Goal: Task Accomplishment & Management: Complete application form

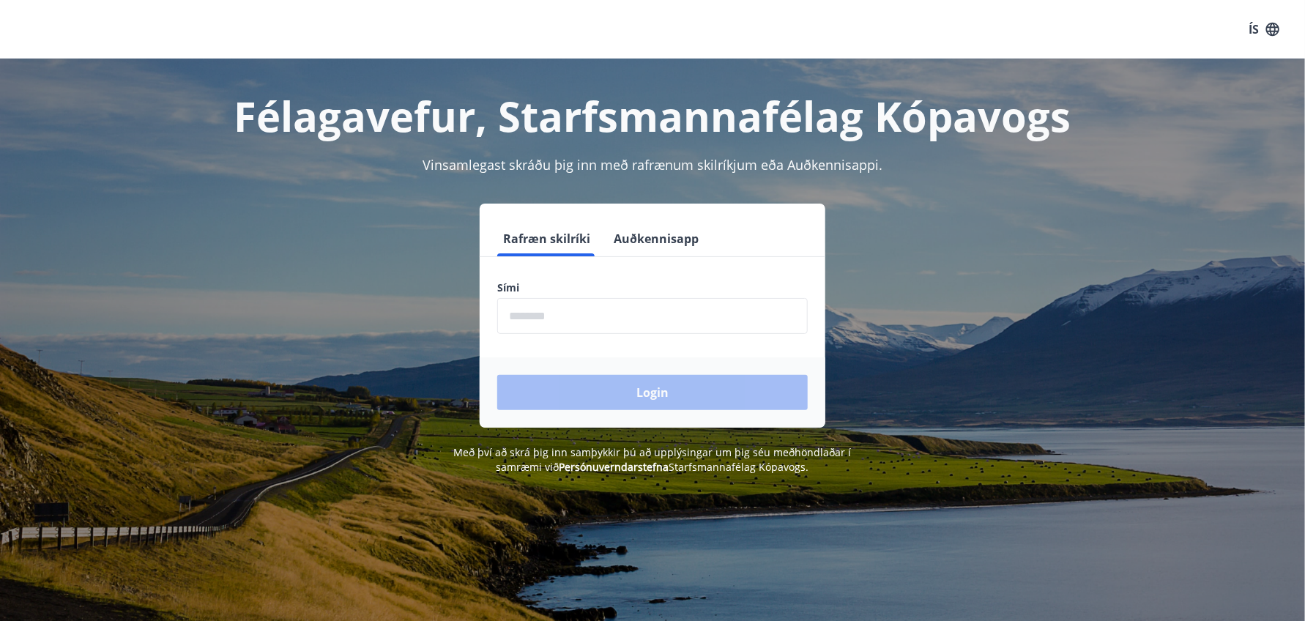
click at [618, 319] on input "phone" at bounding box center [652, 316] width 311 height 36
type input "********"
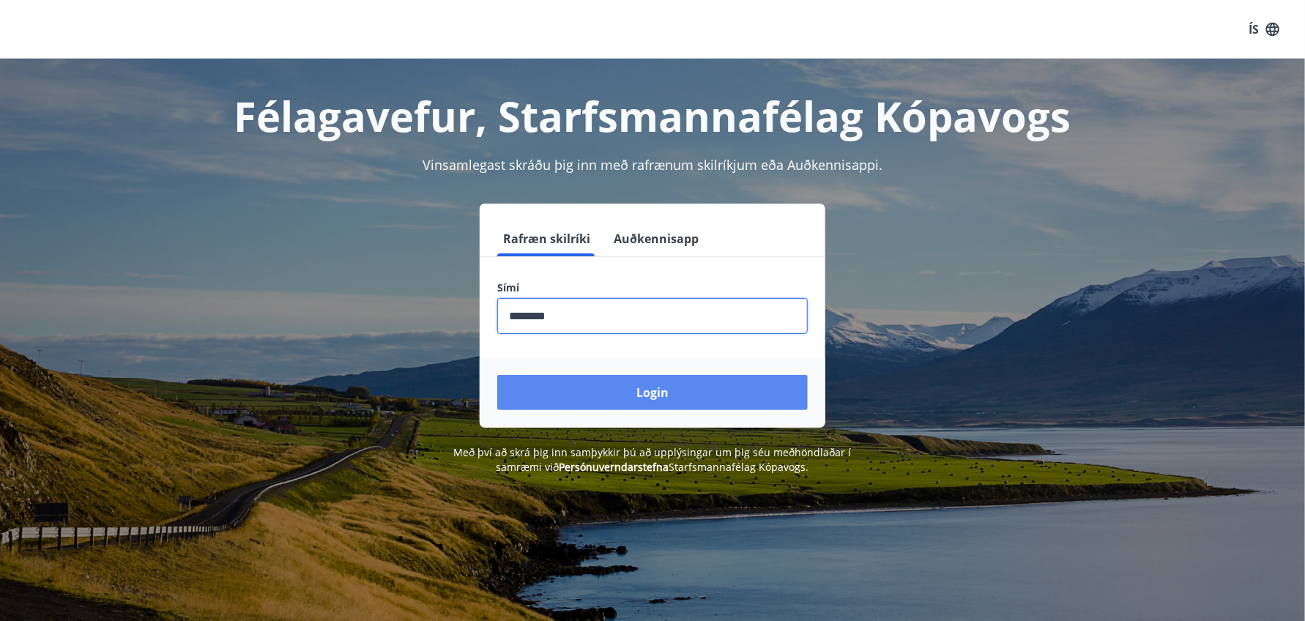
click at [642, 392] on button "Login" at bounding box center [652, 392] width 311 height 35
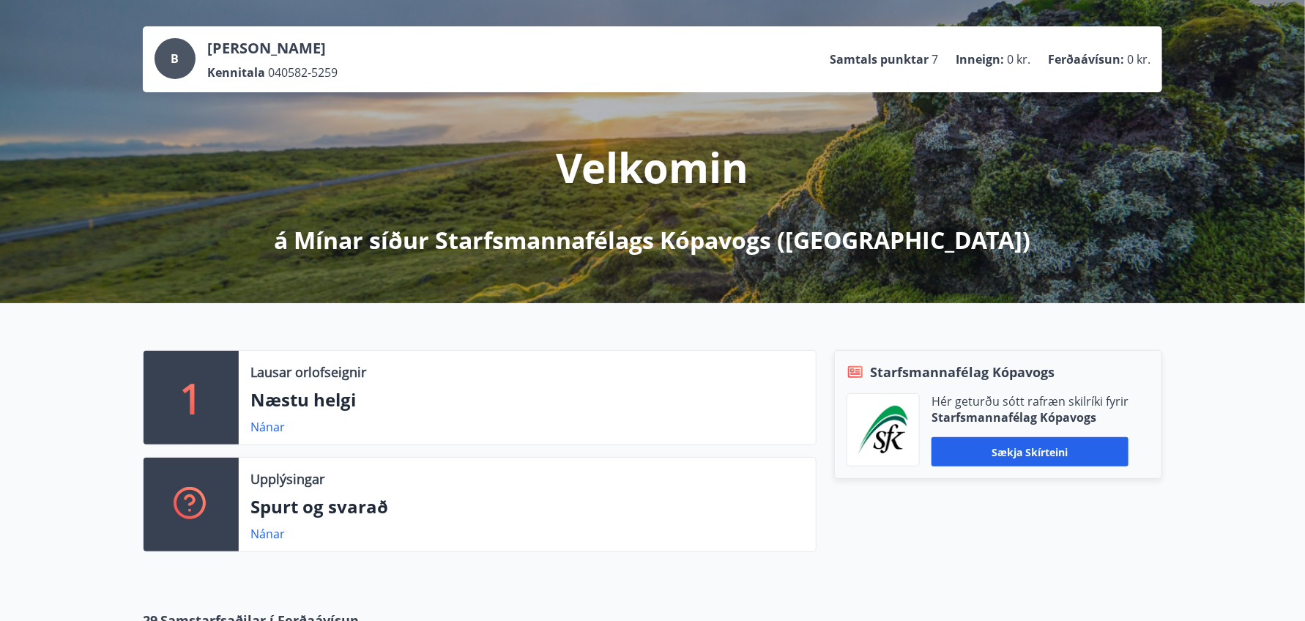
scroll to position [146, 0]
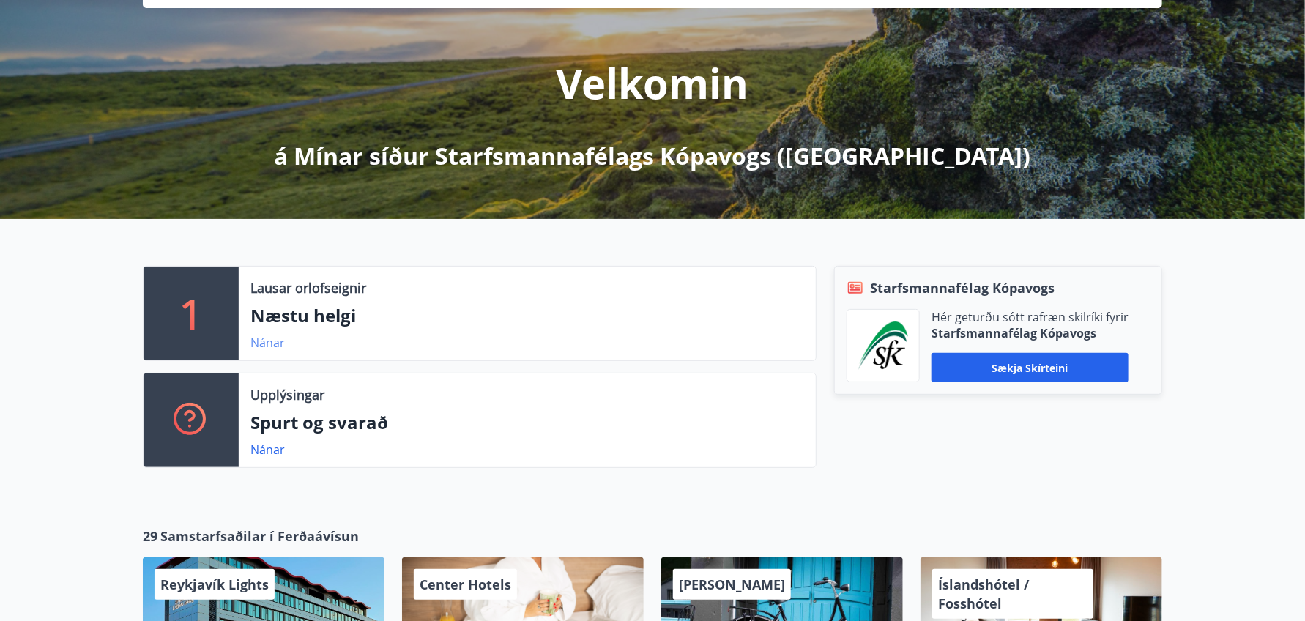
click at [265, 337] on link "Nánar" at bounding box center [267, 343] width 34 height 16
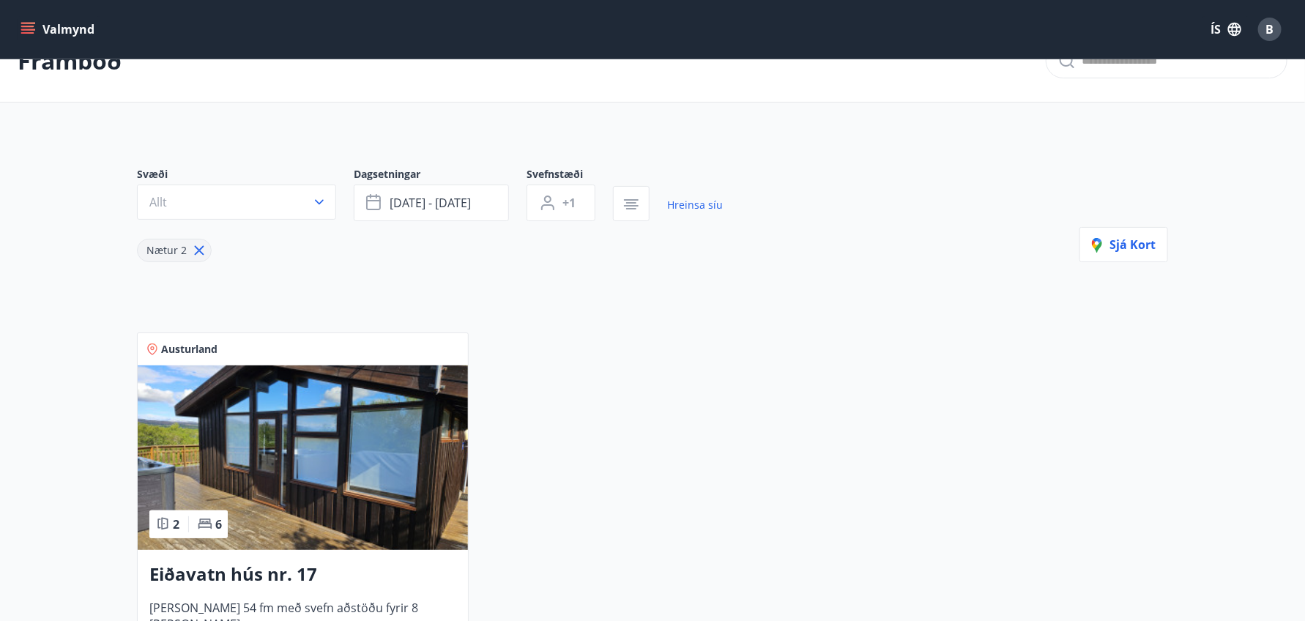
scroll to position [73, 0]
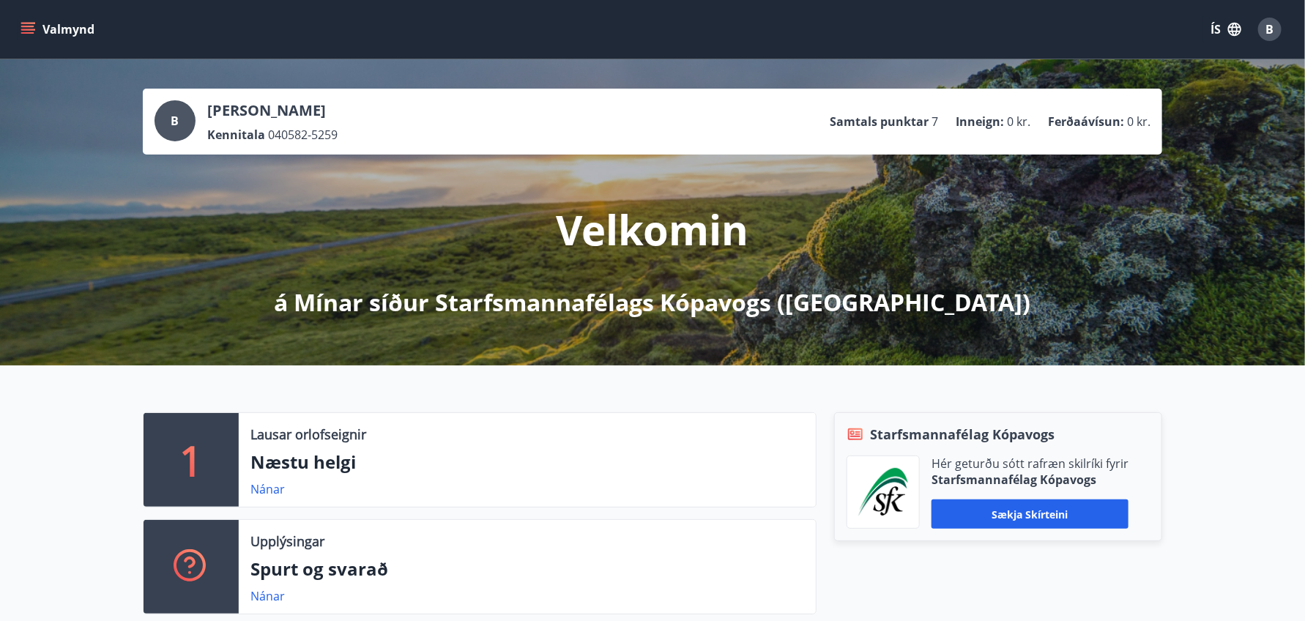
click at [27, 25] on icon "menu" at bounding box center [28, 29] width 15 height 15
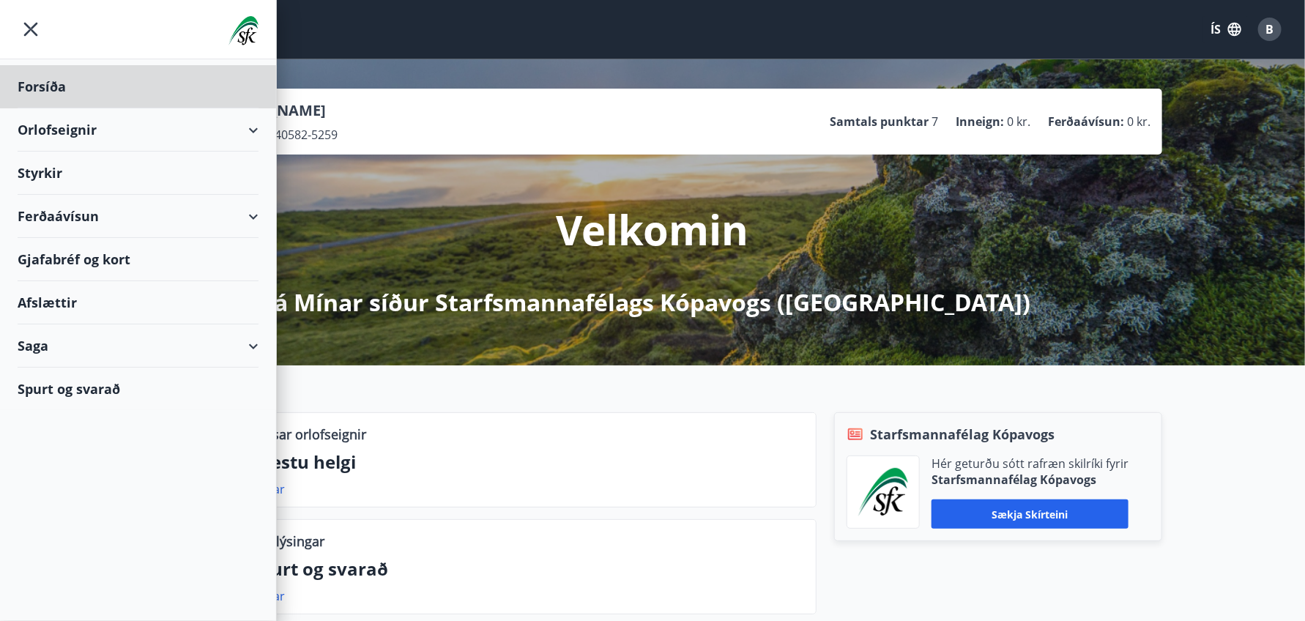
click at [89, 108] on div "Styrkir" at bounding box center [138, 86] width 241 height 43
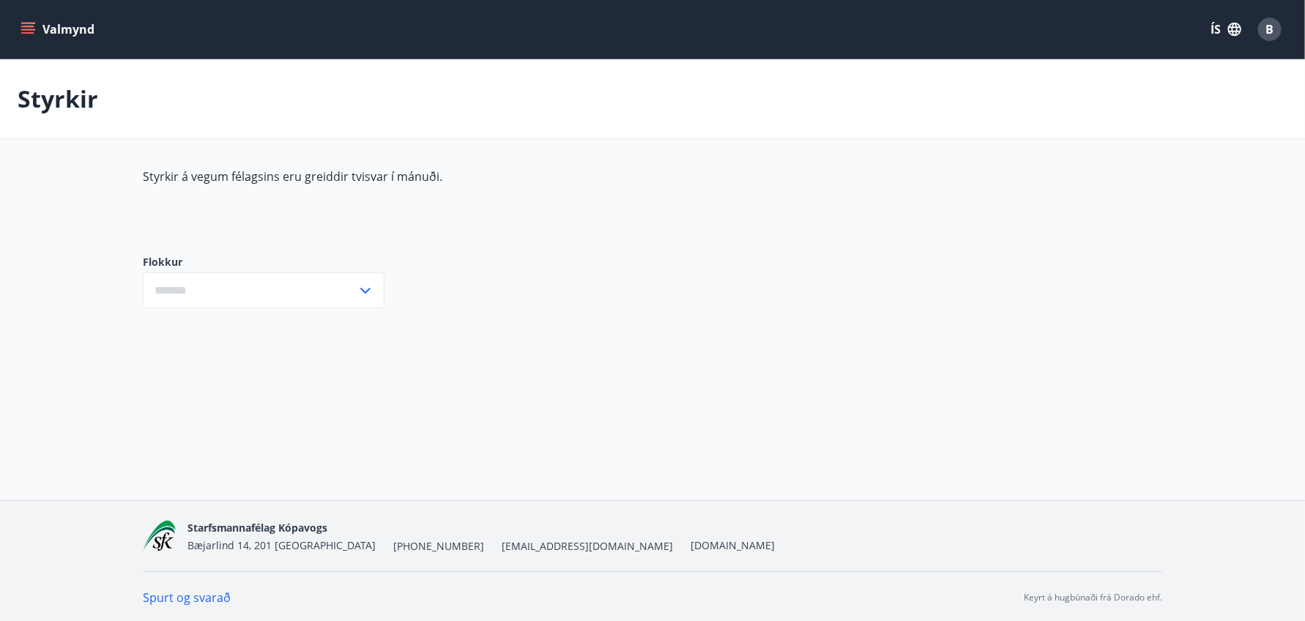
type input "***"
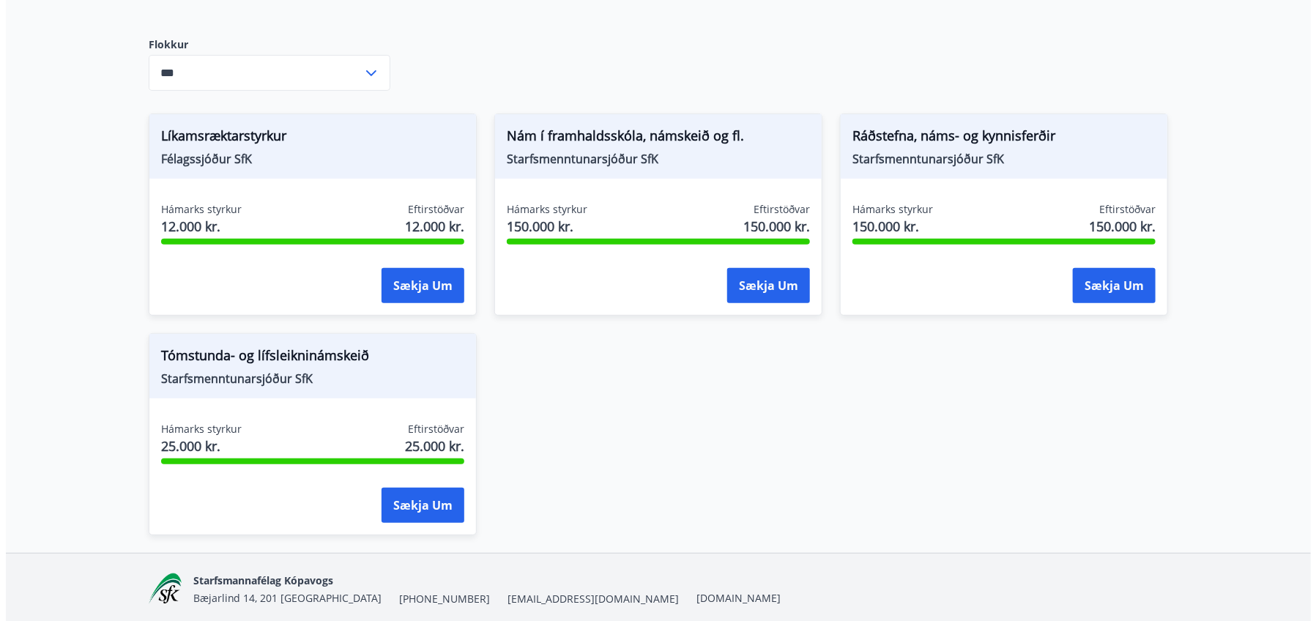
scroll to position [220, 0]
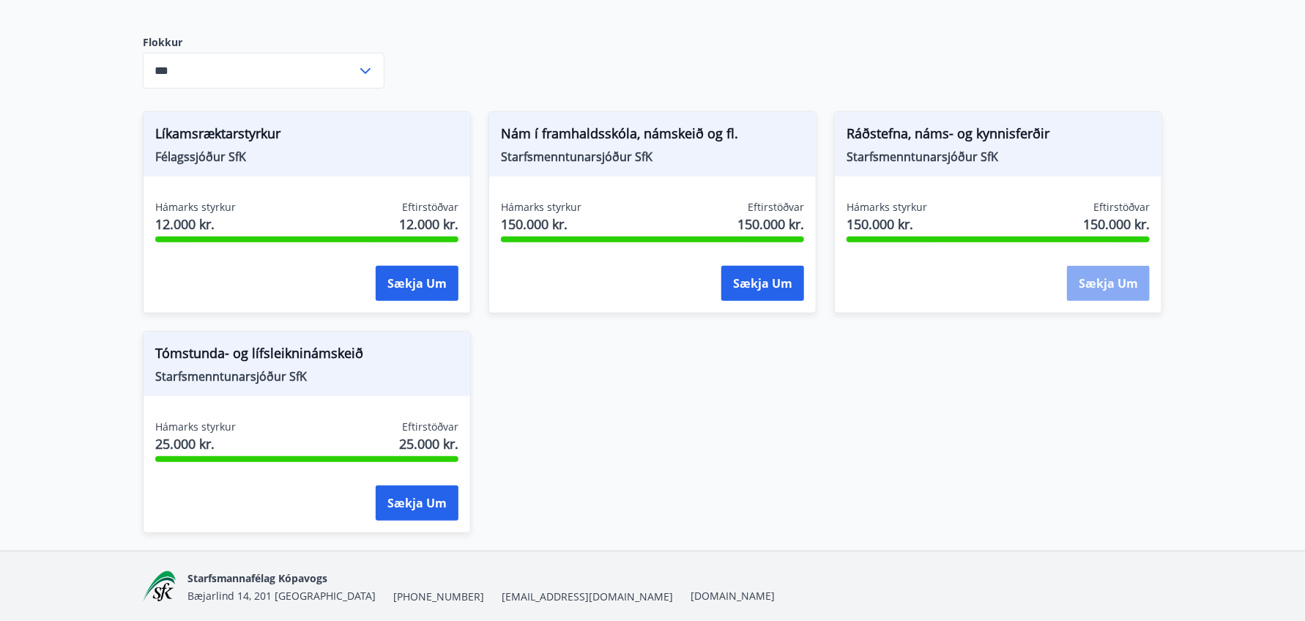
click at [1102, 283] on button "Sækja um" at bounding box center [1108, 283] width 83 height 35
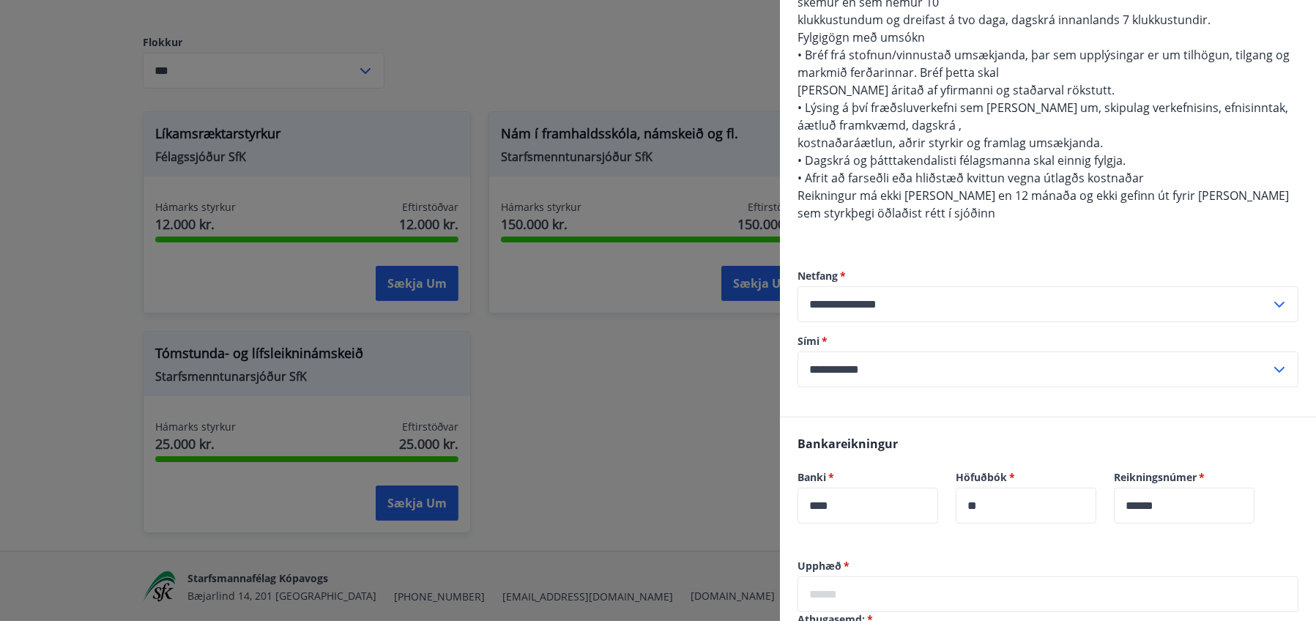
scroll to position [659, 0]
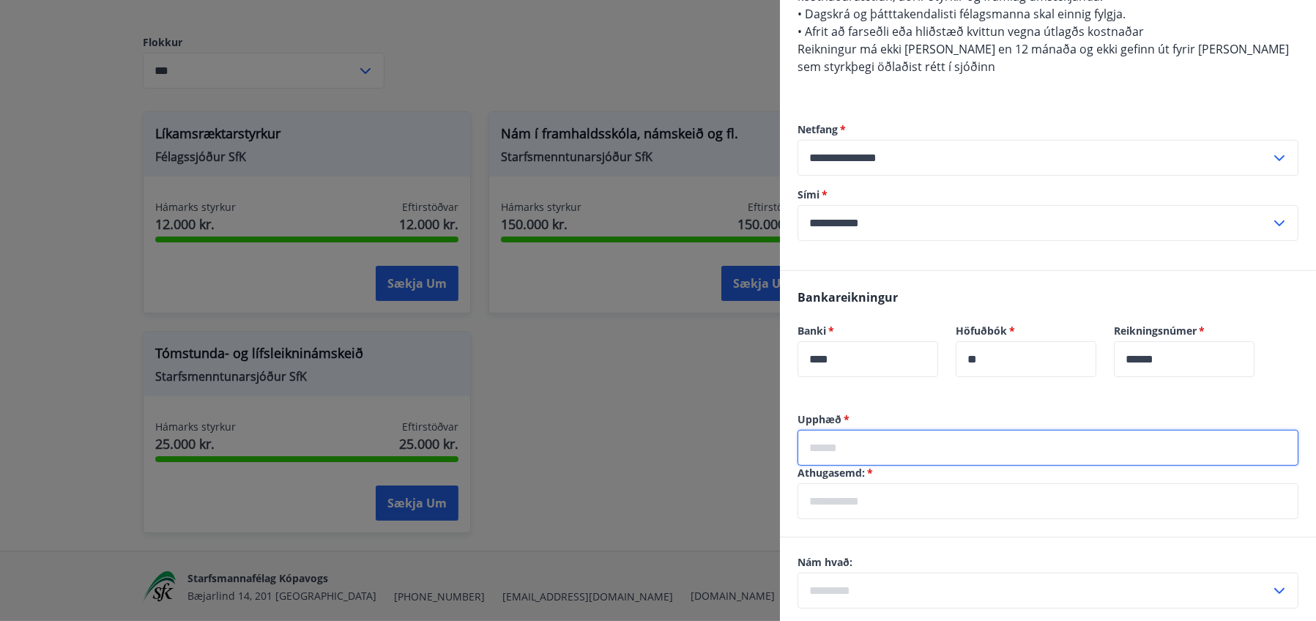
click at [873, 430] on input "text" at bounding box center [1048, 448] width 501 height 36
click at [864, 483] on input "text" at bounding box center [1048, 501] width 501 height 36
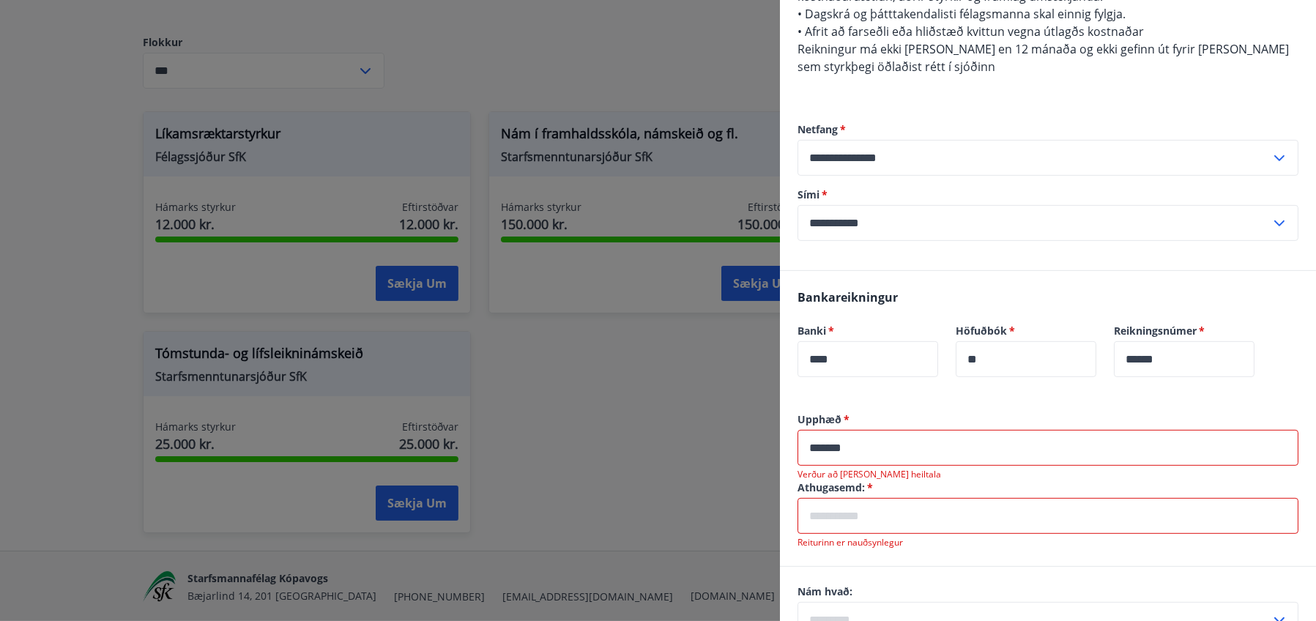
drag, startPoint x: 876, startPoint y: 415, endPoint x: 775, endPoint y: 415, distance: 101.1
click at [775, 415] on div "Ráðstefna, náms- og kynnisferðir Dagsetning 25.08.2025 Heildarstyrkur 150.000 k…" at bounding box center [658, 310] width 1316 height 621
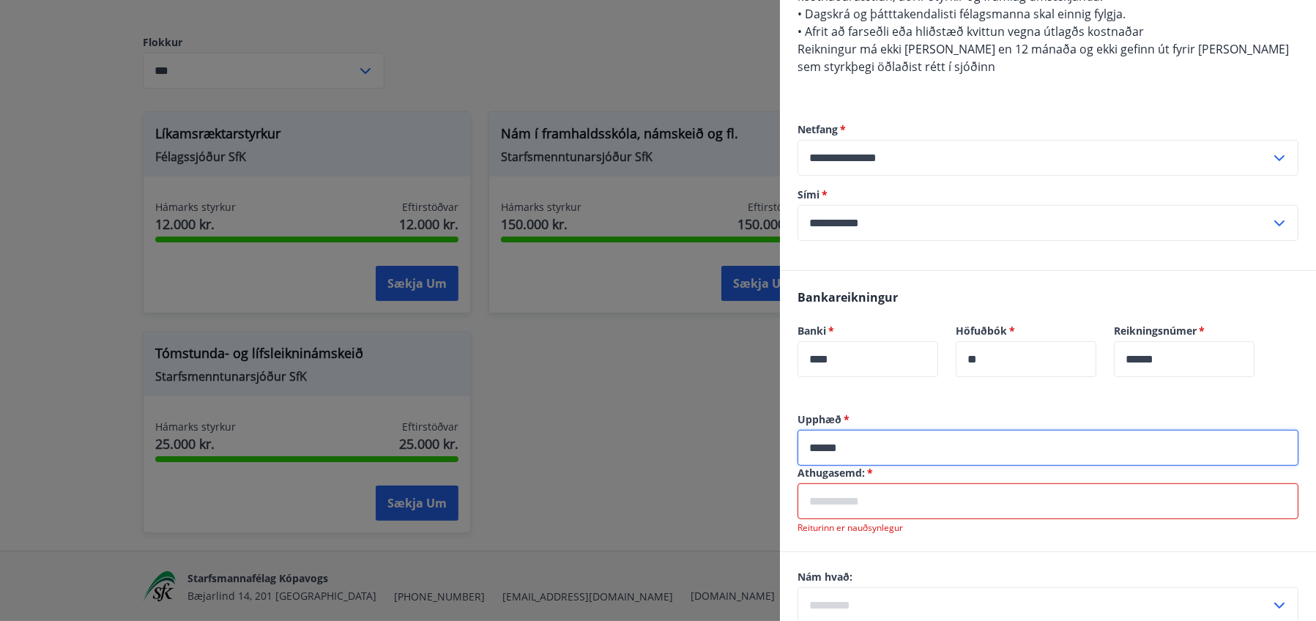
click at [829, 430] on input "******" at bounding box center [1048, 448] width 501 height 36
type input "*******"
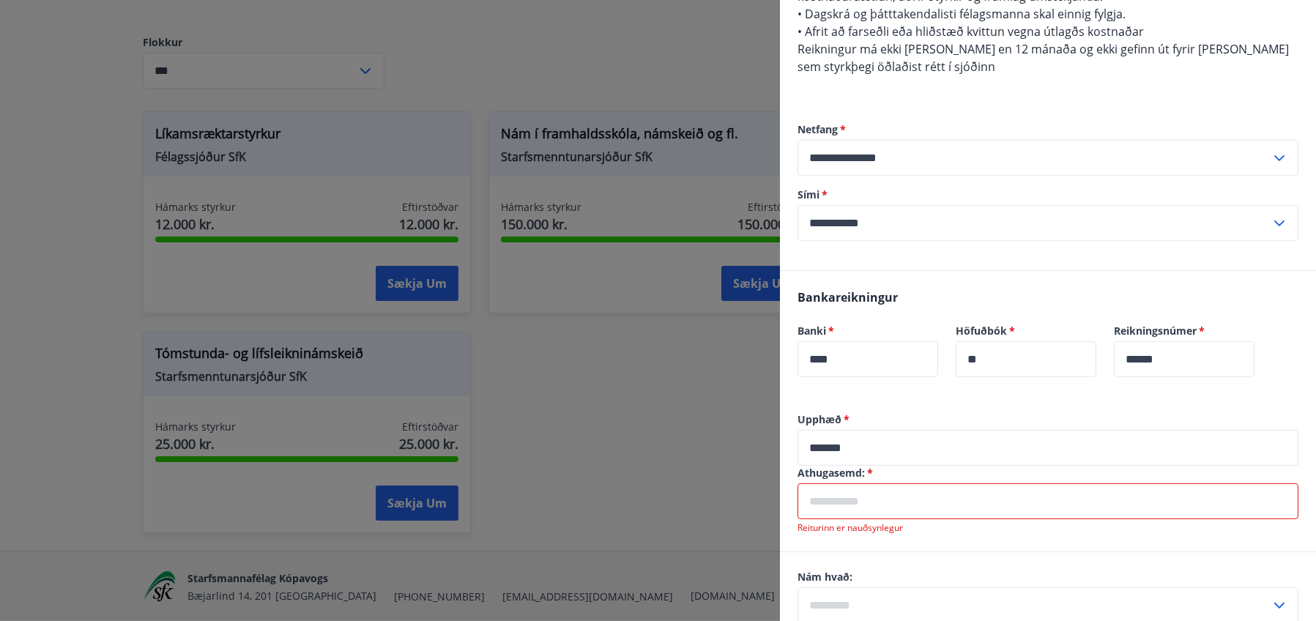
click at [883, 483] on input "text" at bounding box center [1048, 501] width 501 height 36
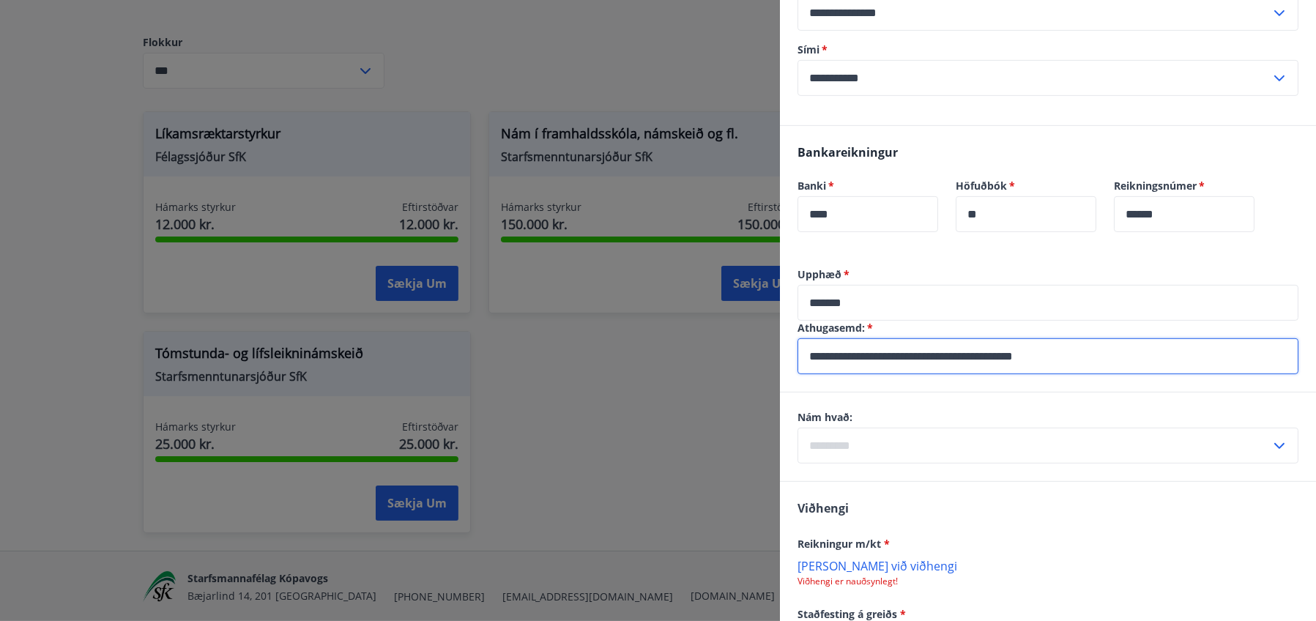
scroll to position [806, 0]
type input "**********"
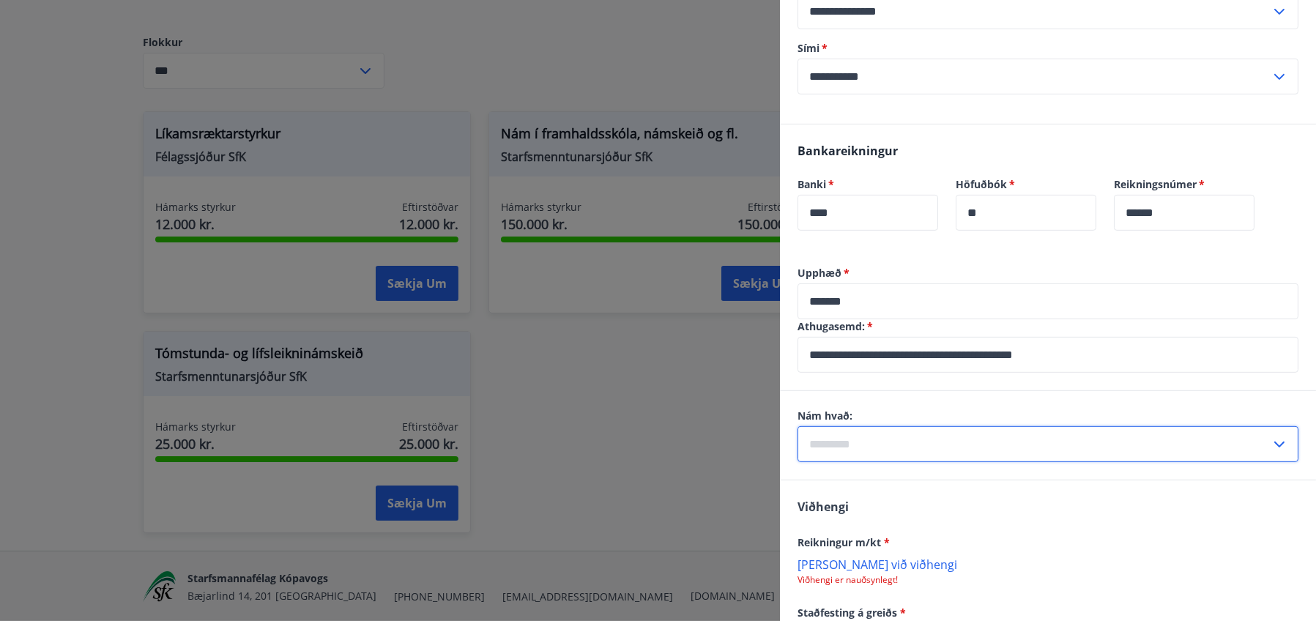
click at [873, 426] on input "text" at bounding box center [1034, 444] width 473 height 36
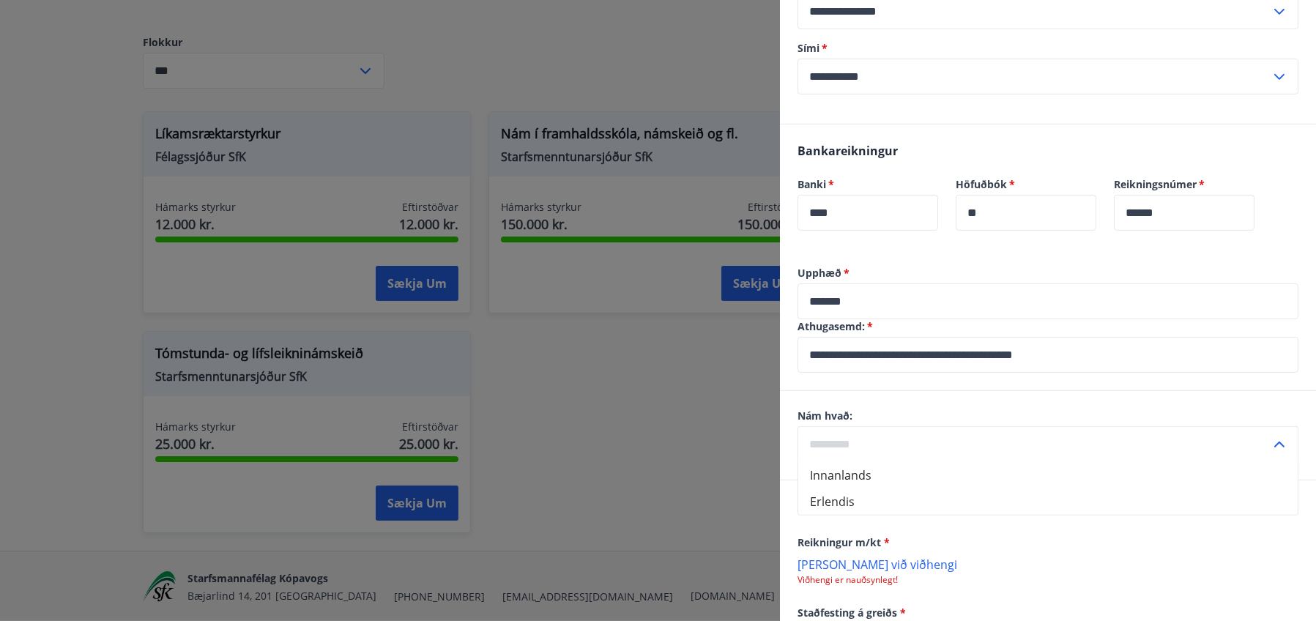
click at [843, 488] on li "Erlendis" at bounding box center [1047, 501] width 499 height 26
type input "********"
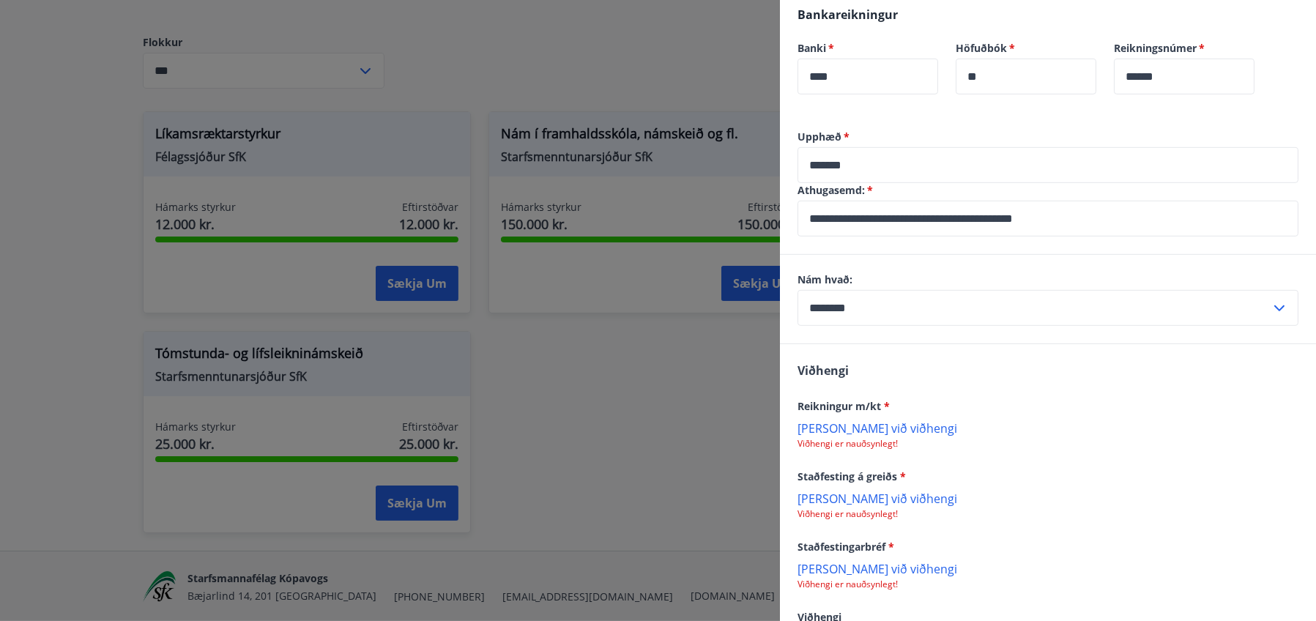
scroll to position [952, 0]
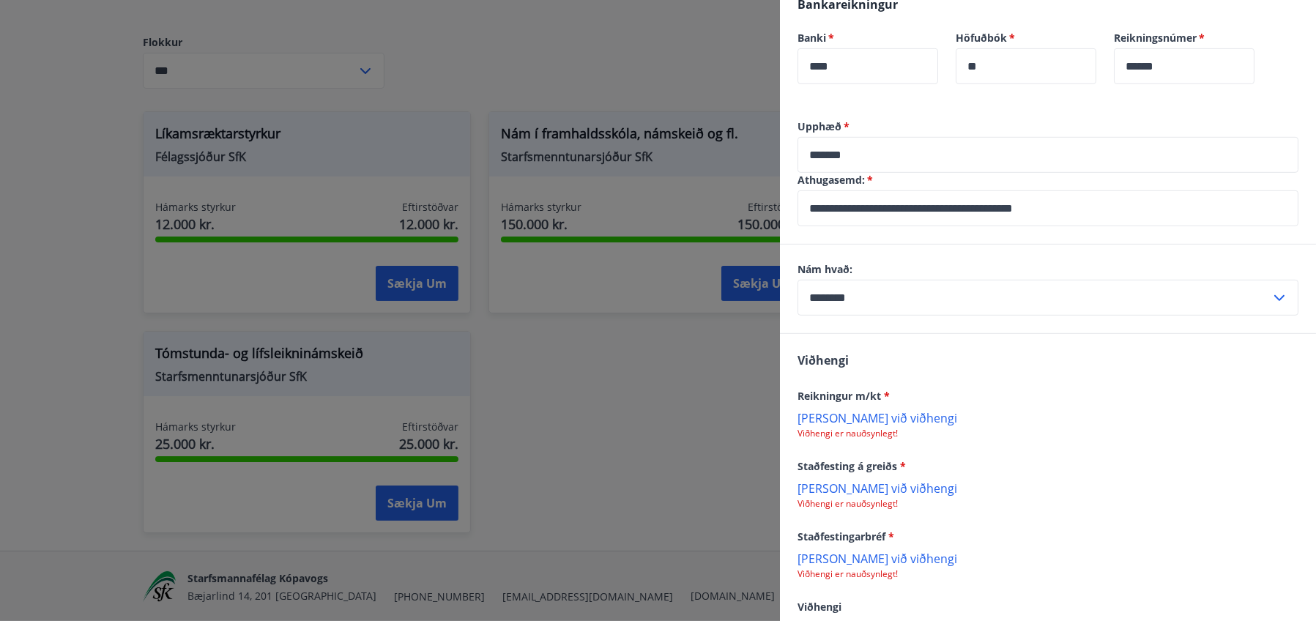
click at [875, 410] on p "Bæta við viðhengi" at bounding box center [1048, 417] width 501 height 15
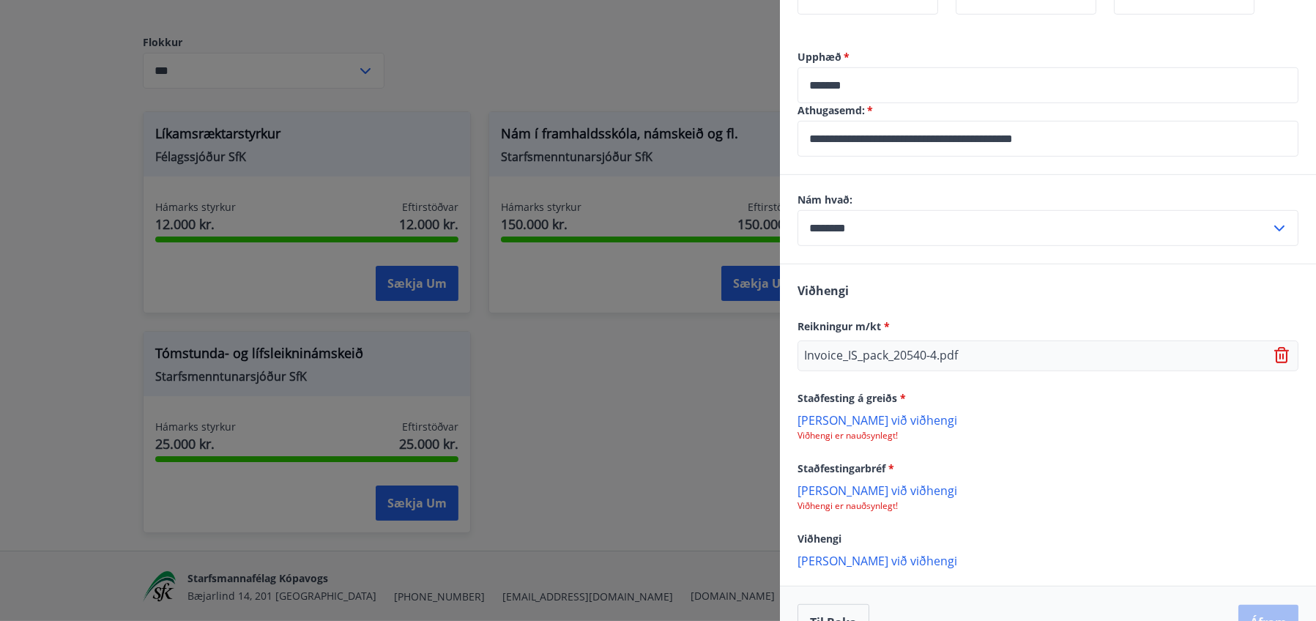
click at [860, 412] on p "Bæta við viðhengi" at bounding box center [1048, 419] width 501 height 15
click at [854, 484] on p "Bæta við viðhengi" at bounding box center [1048, 491] width 501 height 15
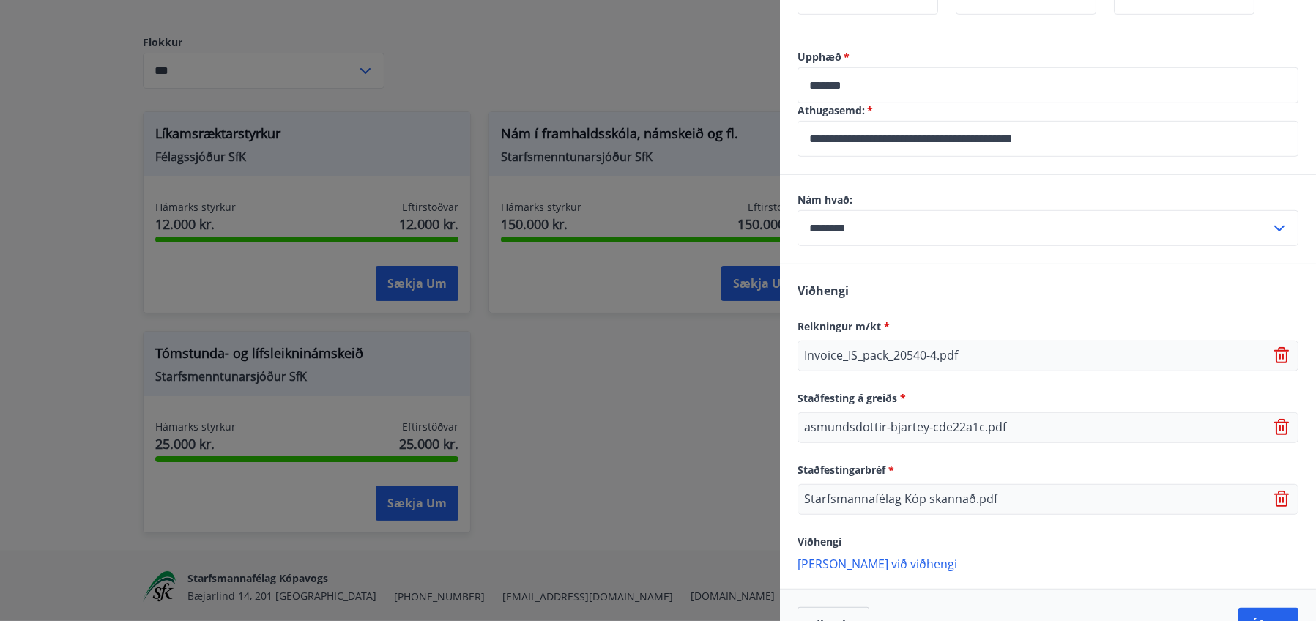
click at [814, 556] on p "Bæta við viðhengi" at bounding box center [1048, 563] width 501 height 15
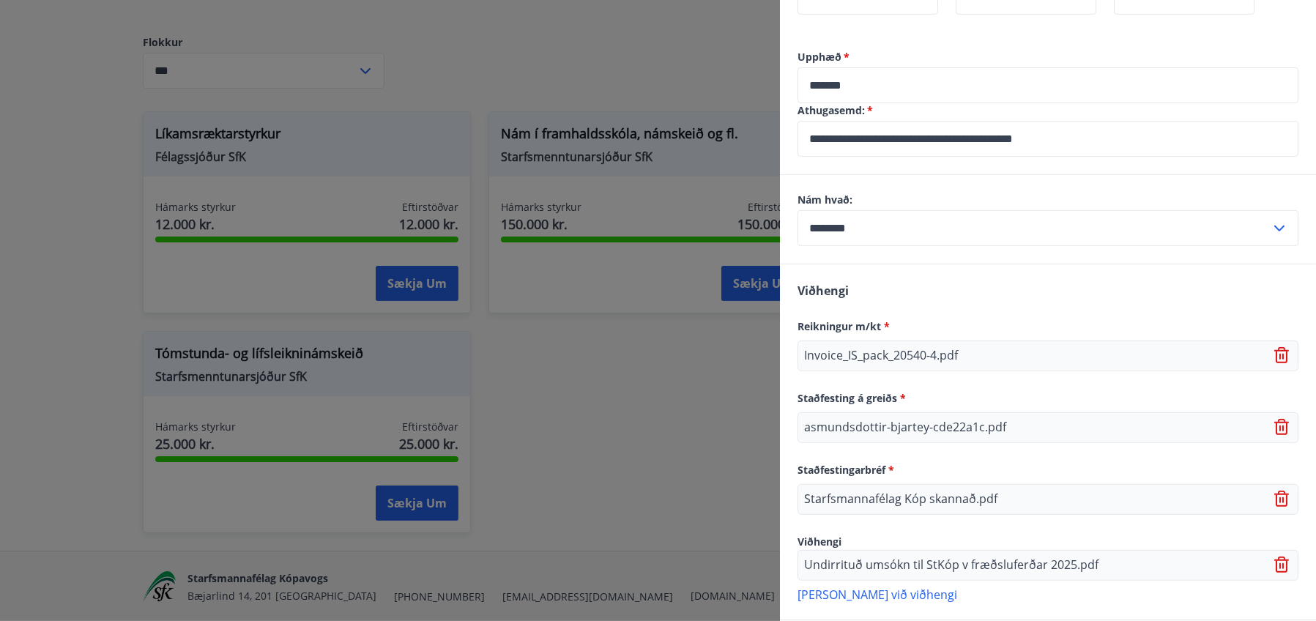
click at [864, 587] on p "Bæta við viðhengi" at bounding box center [1048, 594] width 501 height 15
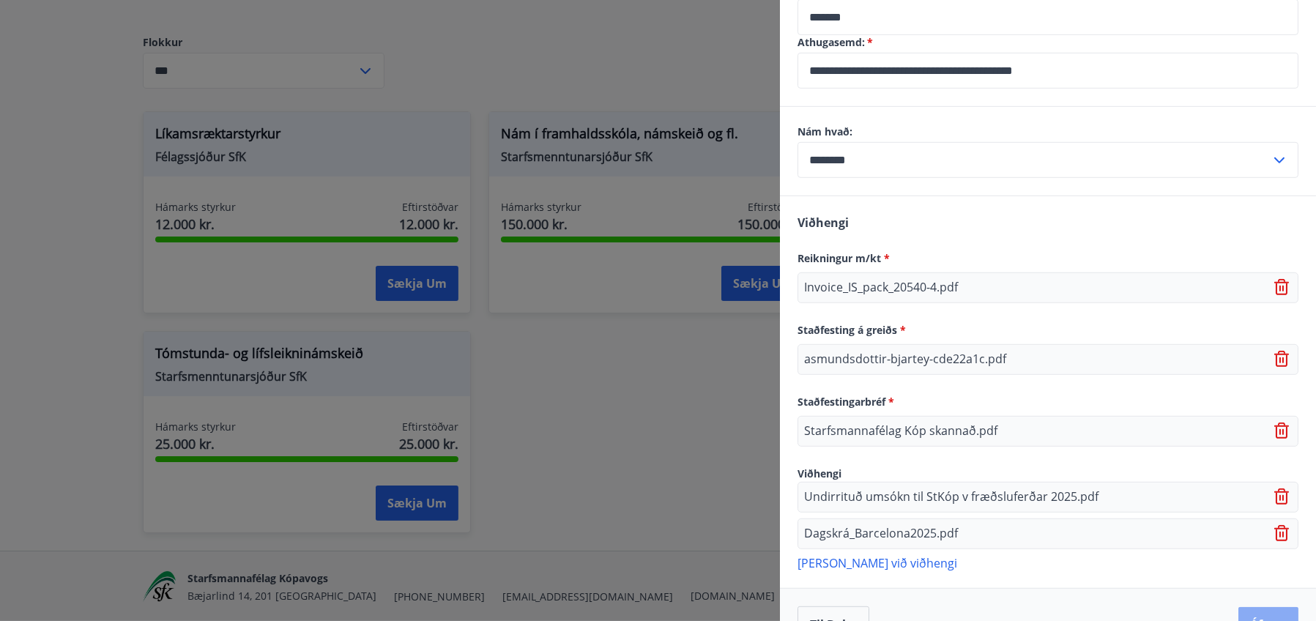
click at [1252, 607] on button "Áfram" at bounding box center [1268, 624] width 60 height 35
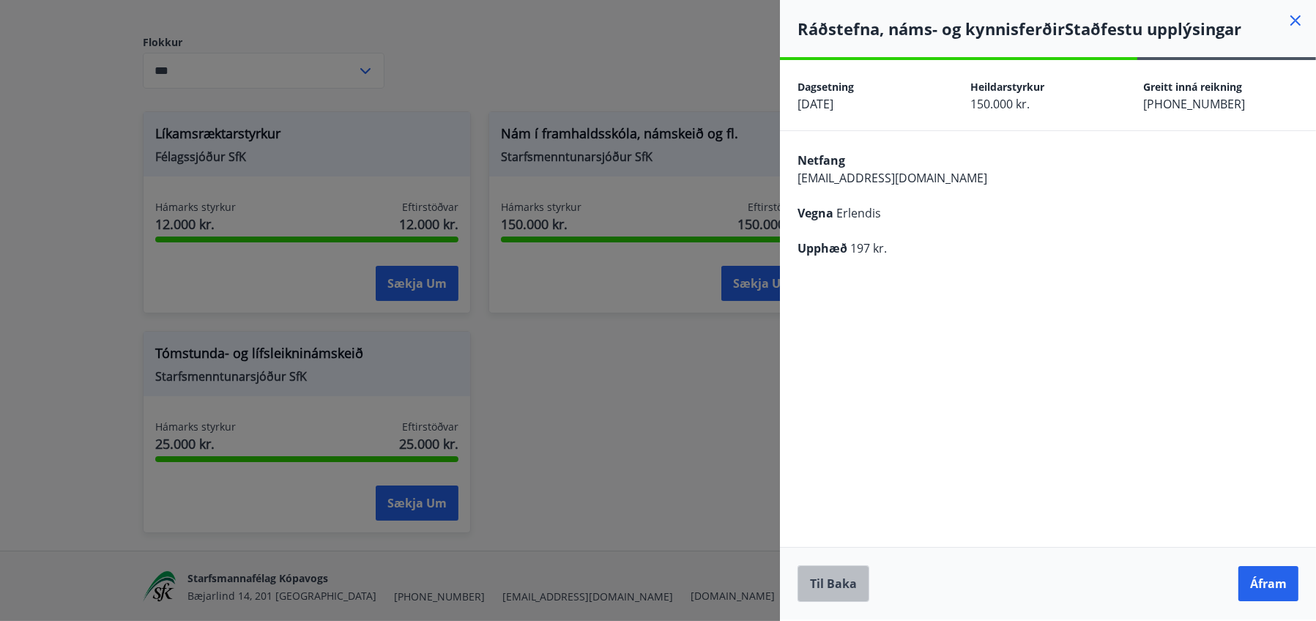
click at [826, 579] on button "Til baka" at bounding box center [834, 583] width 72 height 37
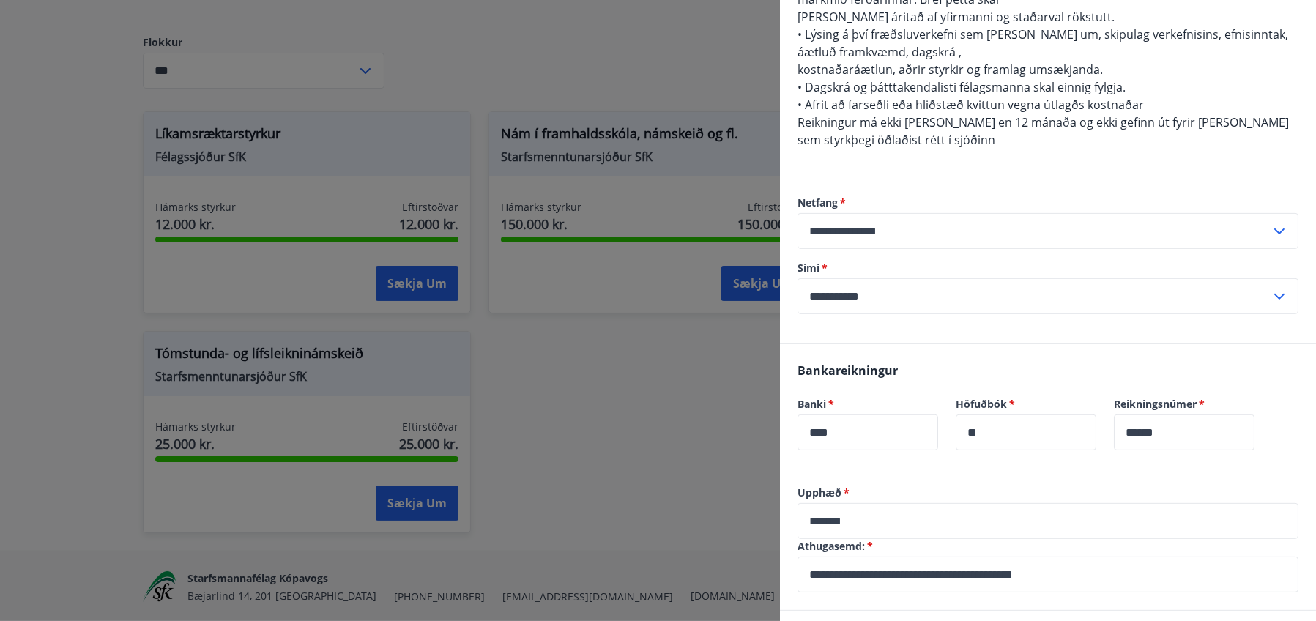
scroll to position [659, 0]
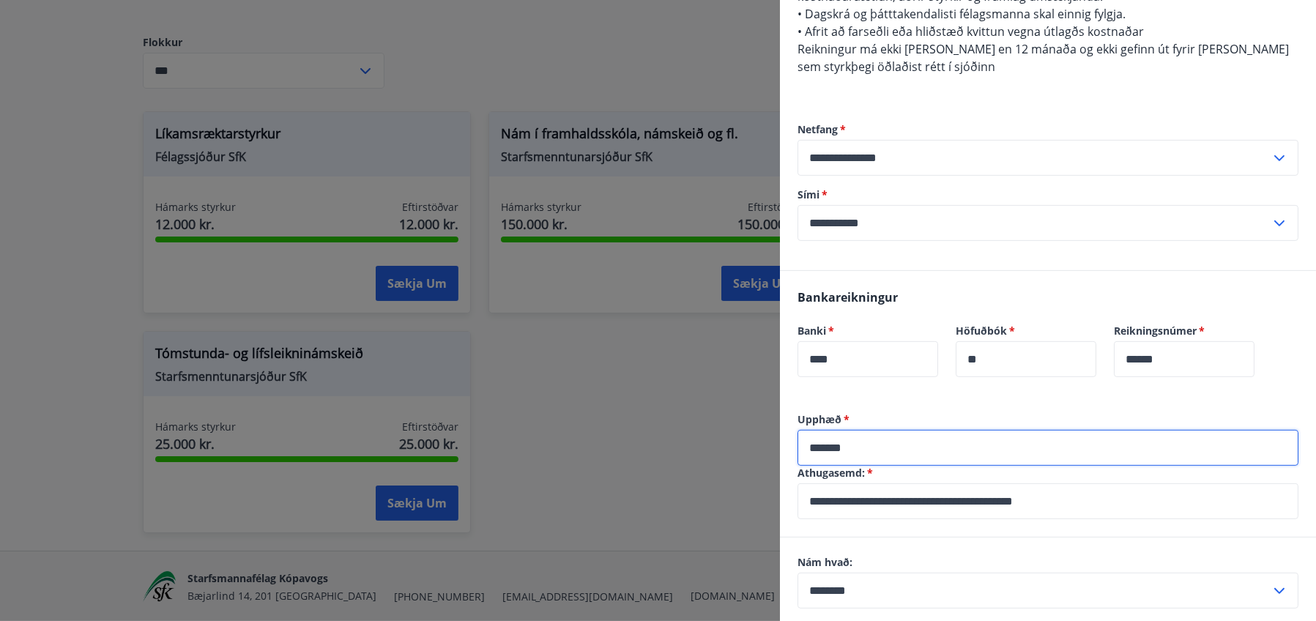
click at [869, 430] on input "*******" at bounding box center [1048, 448] width 501 height 36
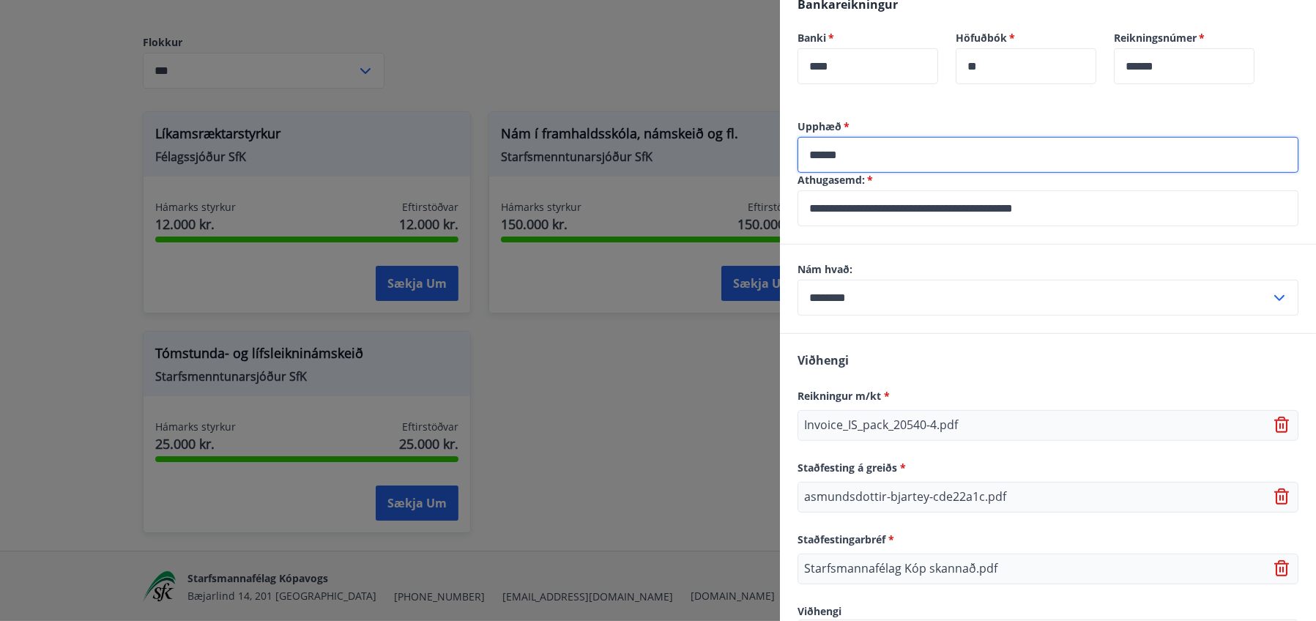
scroll to position [1090, 0]
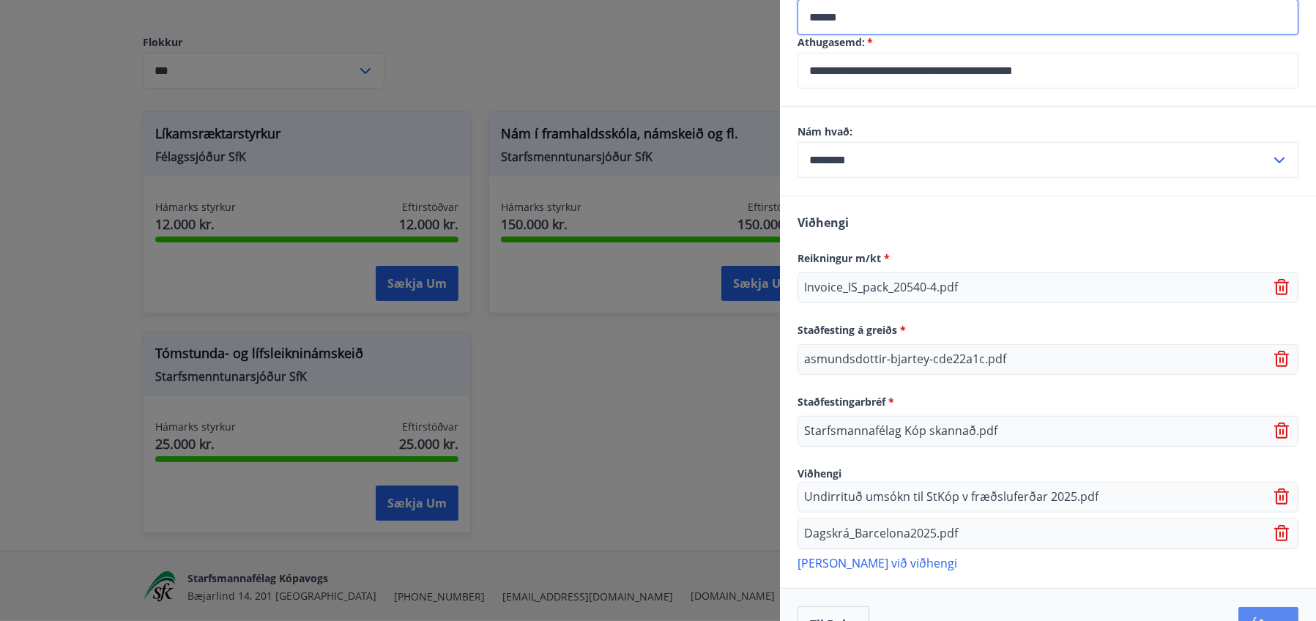
type input "******"
click at [1249, 607] on button "Áfram" at bounding box center [1268, 624] width 60 height 35
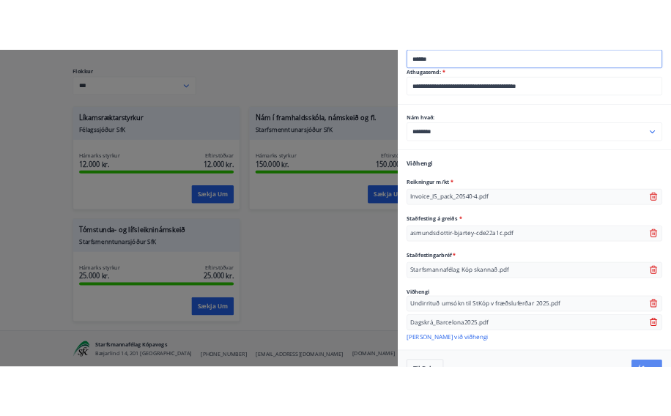
scroll to position [0, 0]
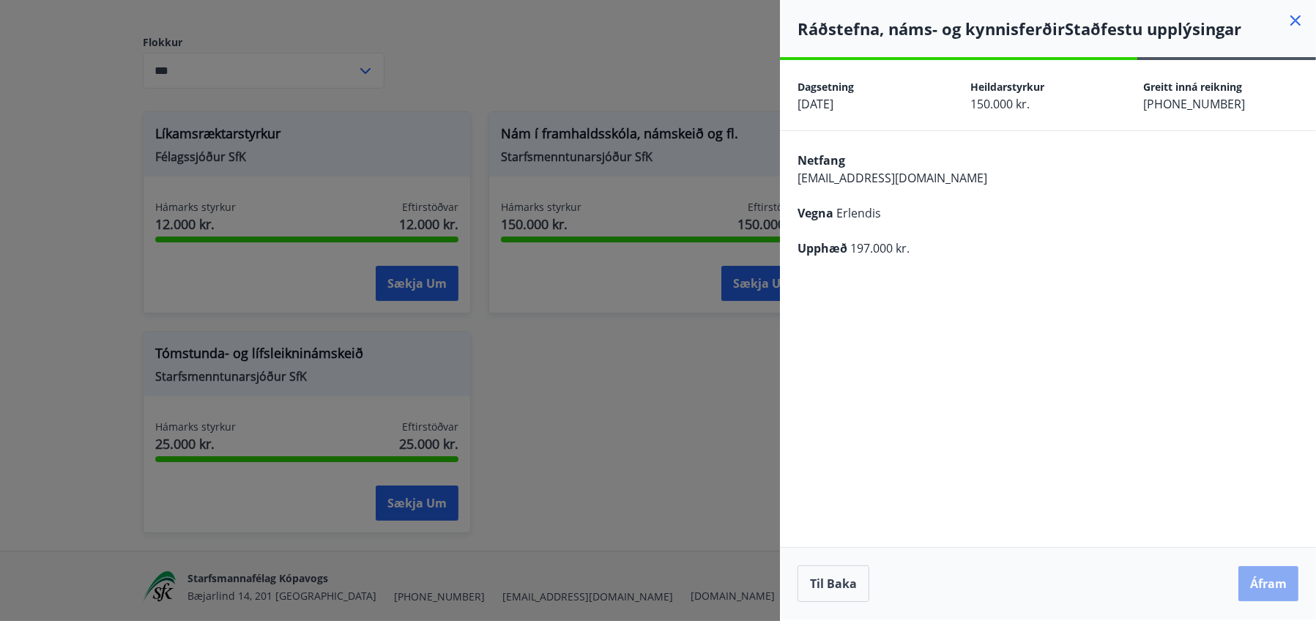
click at [1279, 582] on button "Áfram" at bounding box center [1268, 583] width 60 height 35
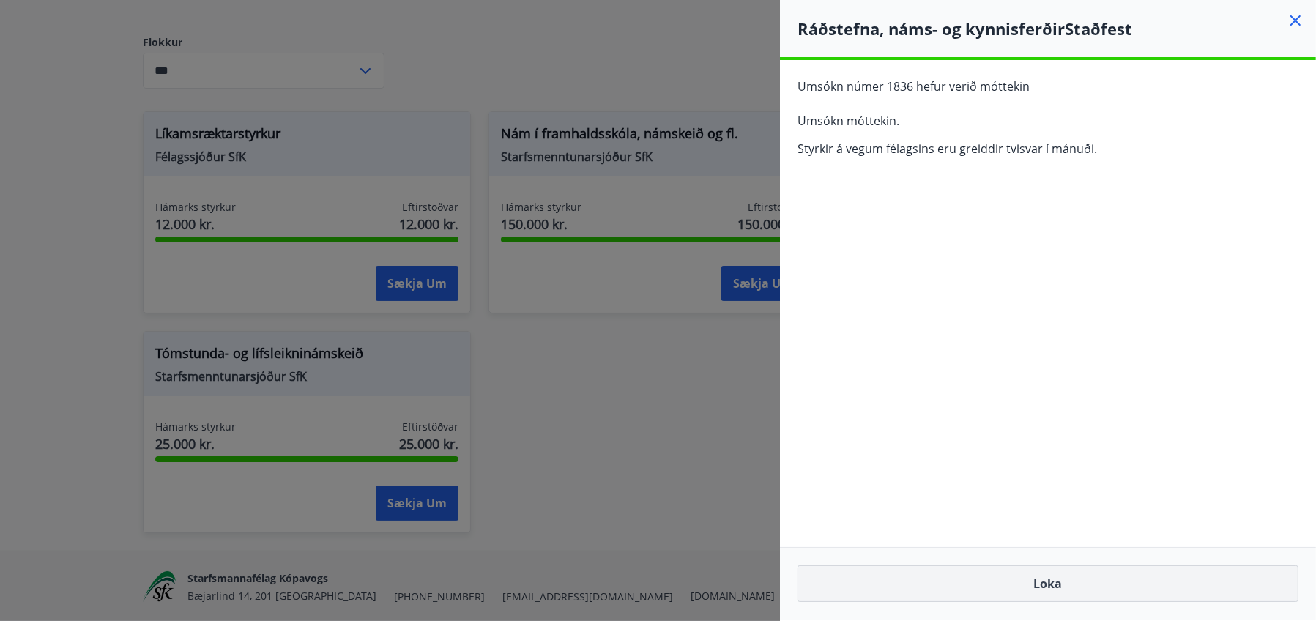
click at [1040, 582] on button "Loka" at bounding box center [1048, 583] width 501 height 37
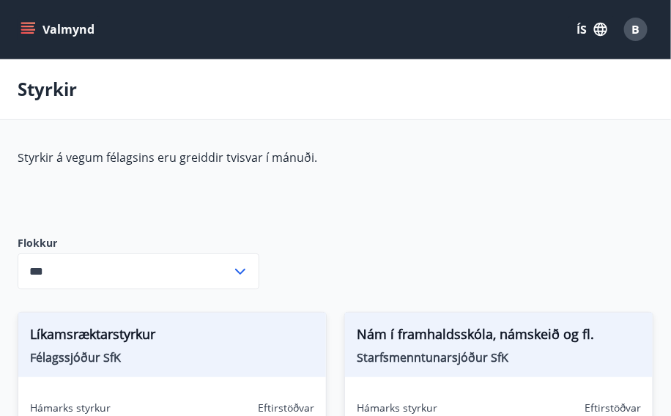
click at [630, 29] on div "B" at bounding box center [635, 29] width 23 height 23
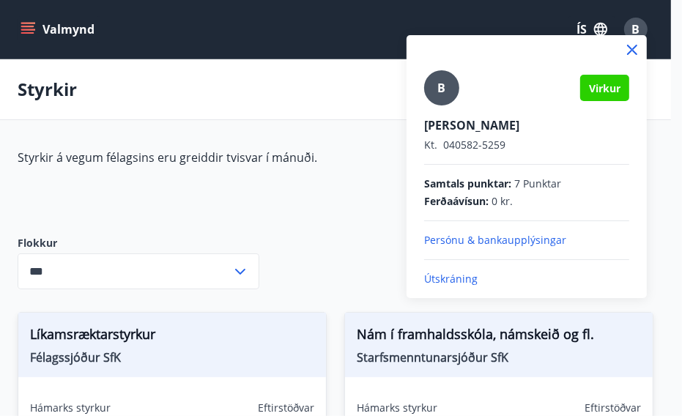
click at [440, 277] on p "Útskráning" at bounding box center [526, 279] width 205 height 15
